Goal: Information Seeking & Learning: Learn about a topic

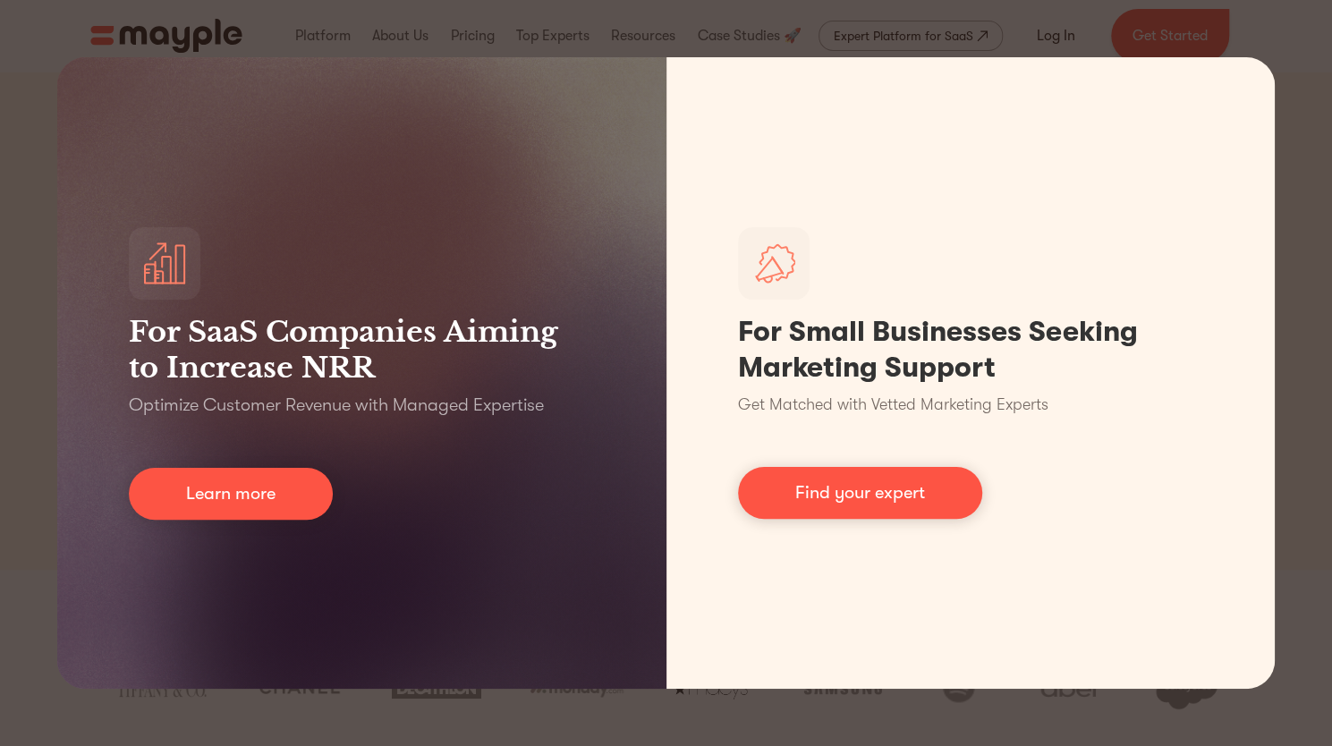
click at [1297, 55] on div "For SaaS Companies Aiming to Increase NRR Optimize Customer Revenue with Manage…" at bounding box center [666, 373] width 1332 height 746
click at [0, 565] on div "For SaaS Companies Aiming to Increase NRR Optimize Customer Revenue with Manage…" at bounding box center [666, 373] width 1332 height 746
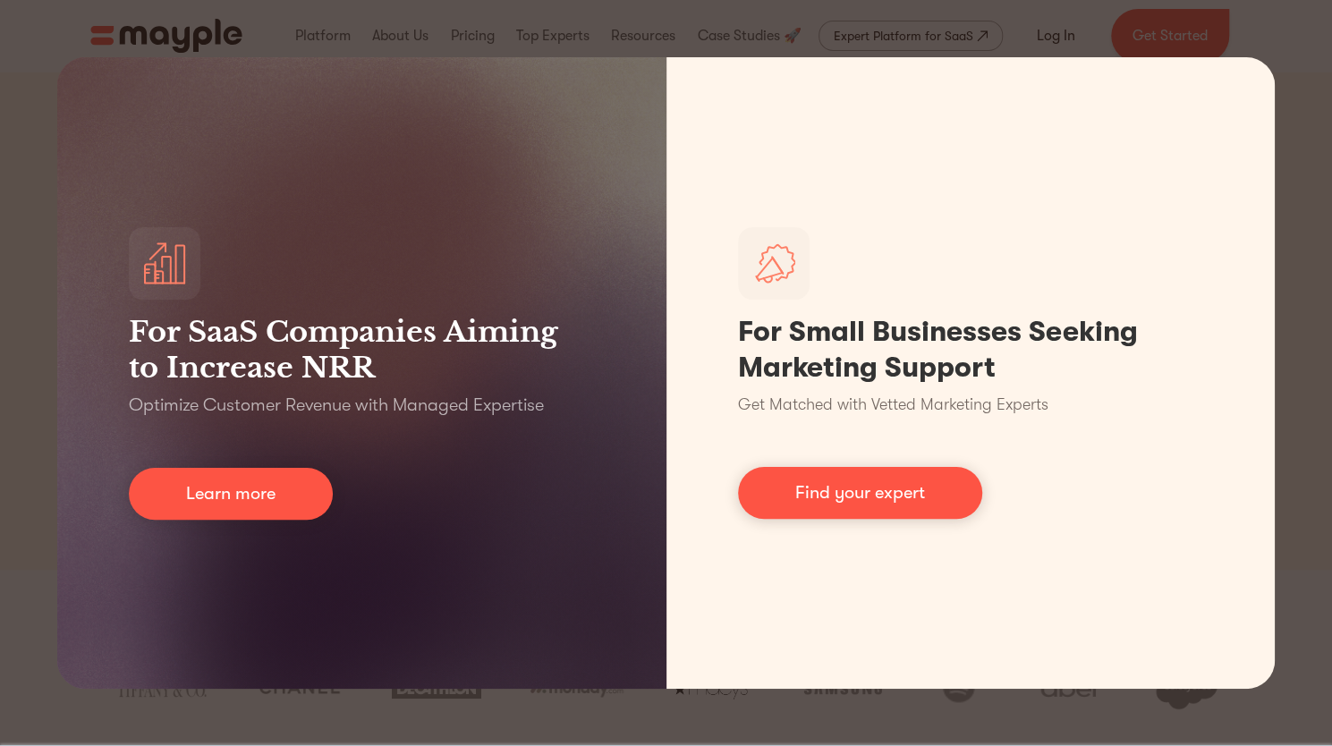
click at [1294, 247] on div "For SaaS Companies Aiming to Increase NRR Optimize Customer Revenue with Manage…" at bounding box center [666, 373] width 1332 height 746
click at [0, 208] on div "For SaaS Companies Aiming to Increase NRR Optimize Customer Revenue with Manage…" at bounding box center [666, 373] width 1332 height 746
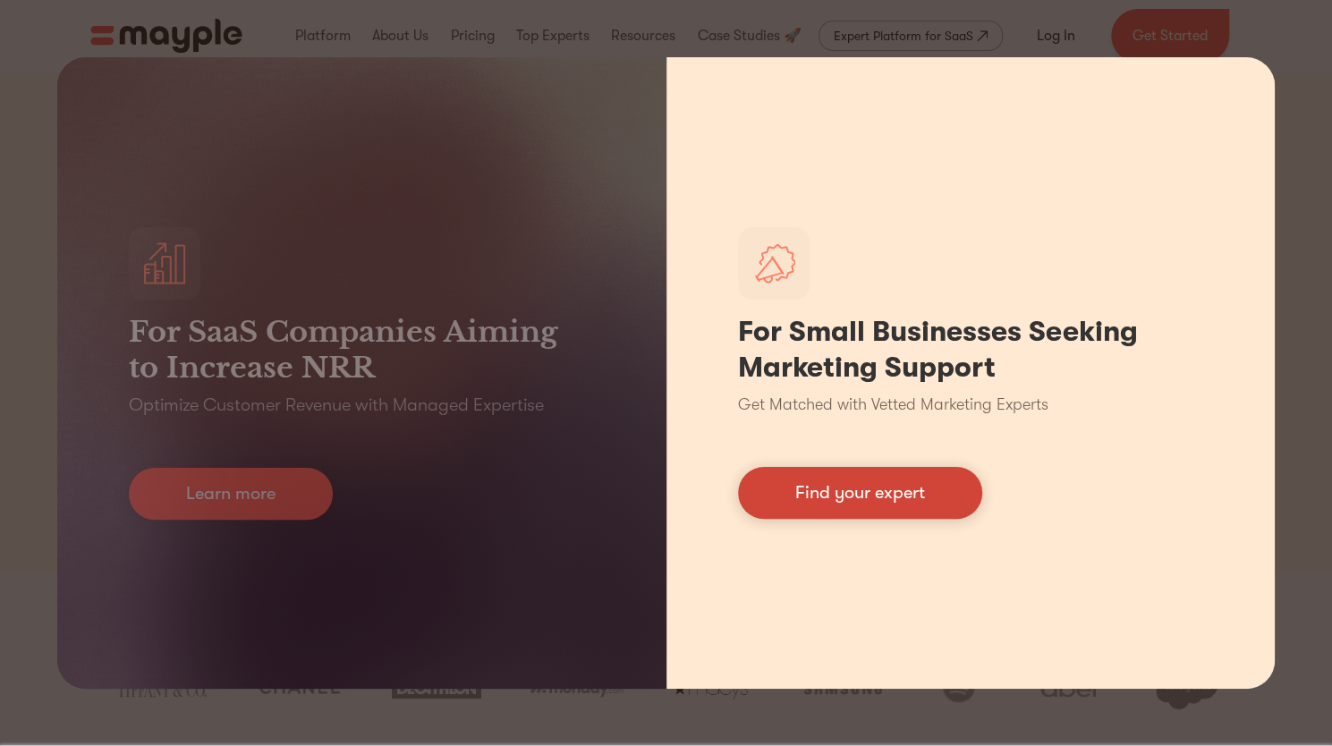
click at [938, 495] on link "Find your expert" at bounding box center [860, 493] width 244 height 52
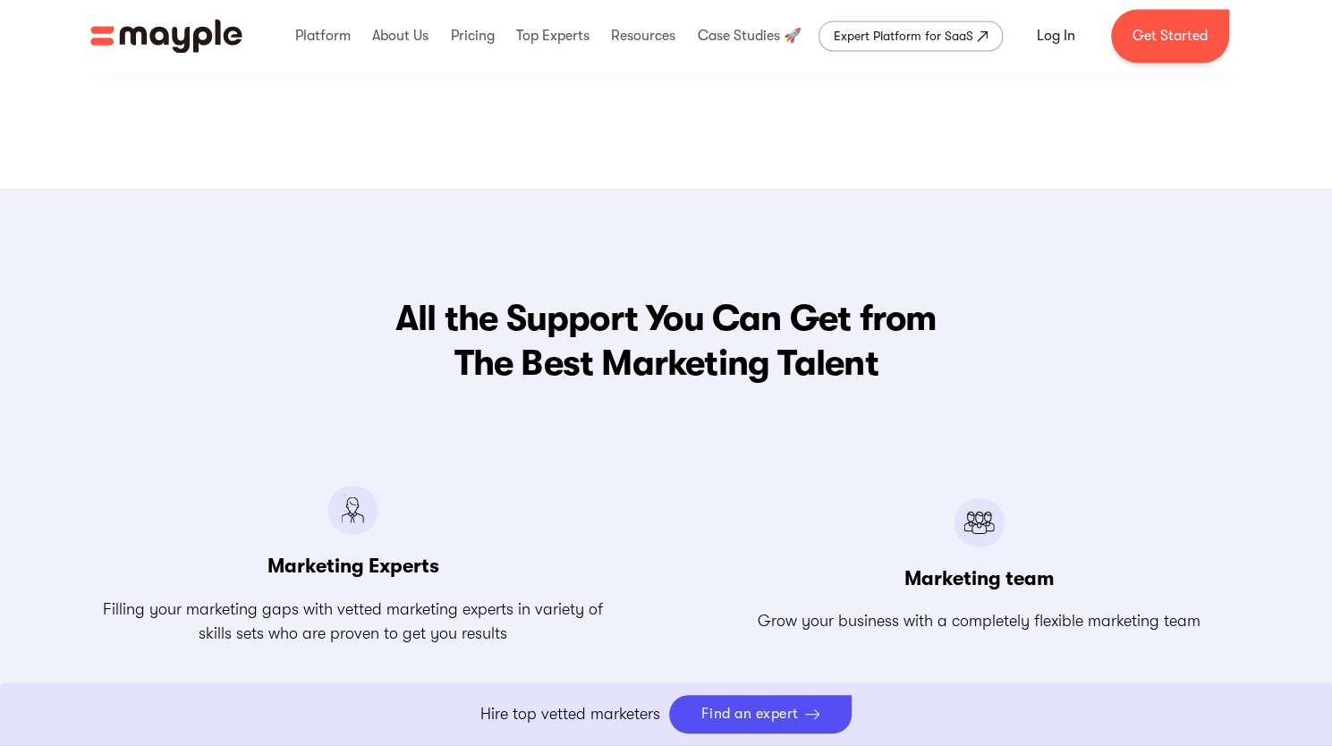
scroll to position [2326, 0]
